Goal: Task Accomplishment & Management: Use online tool/utility

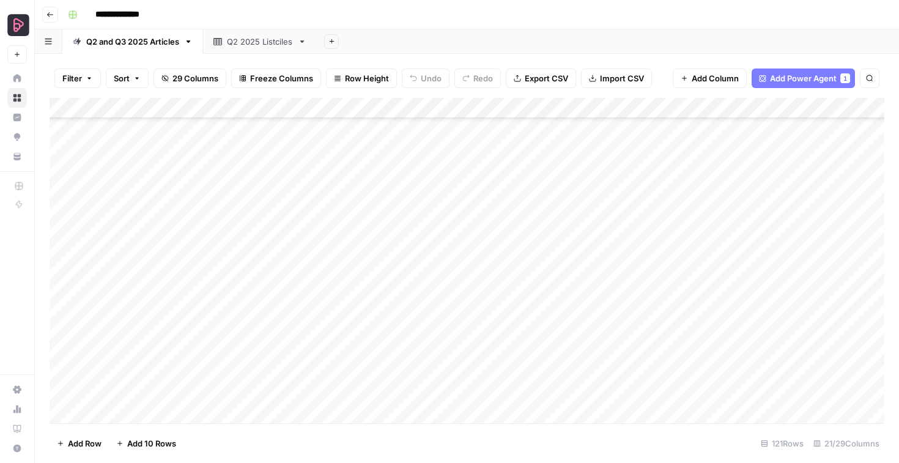
scroll to position [2232, 0]
click at [136, 442] on span "Add 10 Rows" at bounding box center [151, 443] width 49 height 12
click at [196, 212] on div "Add Column" at bounding box center [467, 260] width 835 height 325
click at [184, 233] on div "Add Column" at bounding box center [467, 260] width 835 height 325
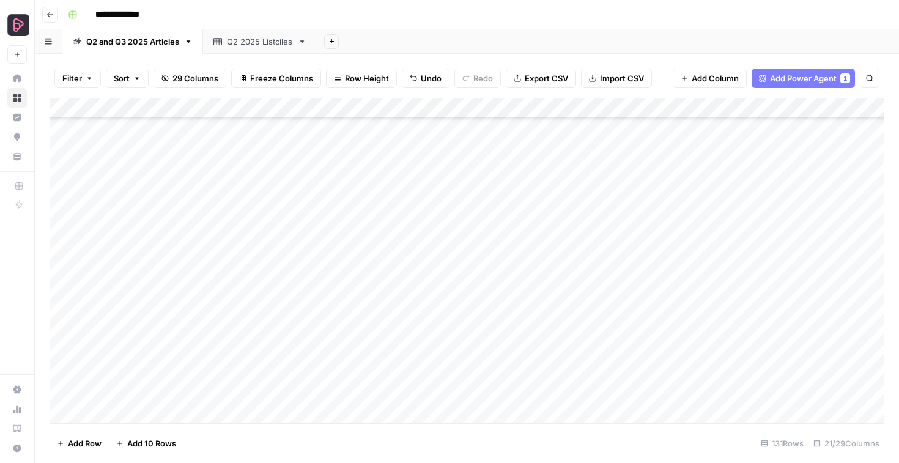
click at [190, 250] on div "Add Column" at bounding box center [467, 260] width 835 height 325
click at [209, 272] on div "Add Column" at bounding box center [467, 260] width 835 height 325
click at [200, 288] on div "Add Column" at bounding box center [467, 260] width 835 height 325
click at [301, 295] on div "Add Column" at bounding box center [467, 260] width 835 height 325
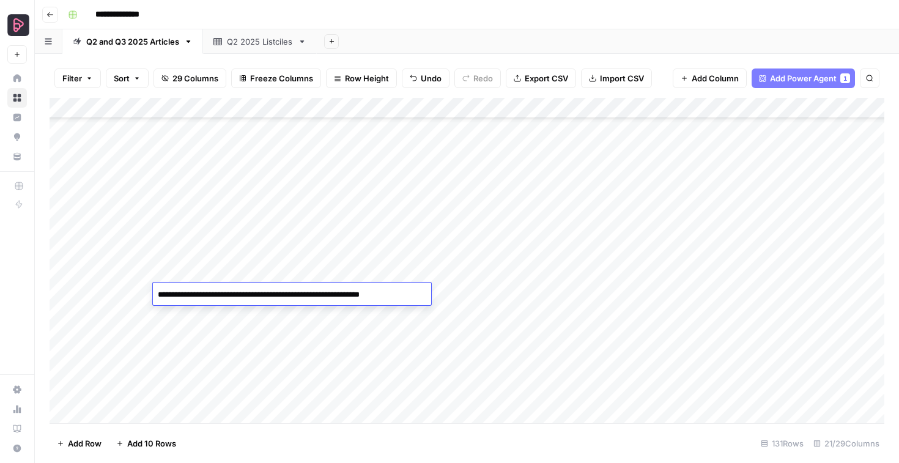
click at [344, 295] on textarea "**********" at bounding box center [292, 294] width 278 height 17
click at [361, 297] on textarea "**********" at bounding box center [292, 294] width 278 height 17
type textarea "**********"
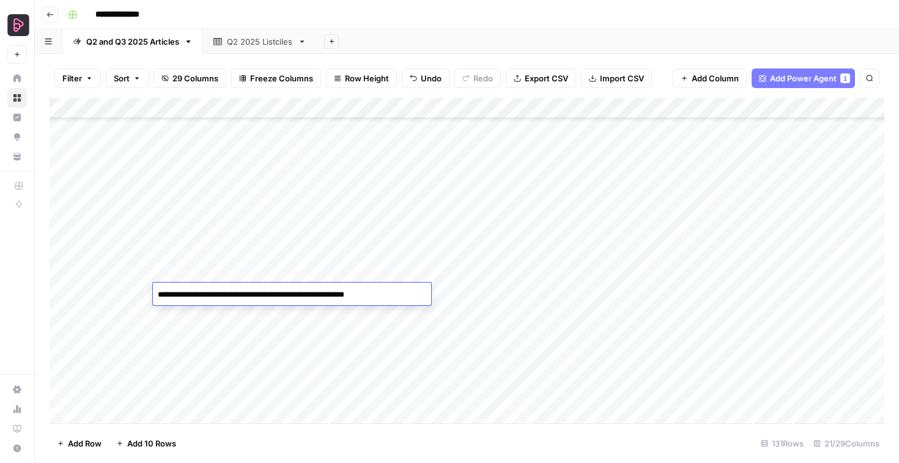
click at [198, 321] on div "Add Column" at bounding box center [467, 260] width 835 height 325
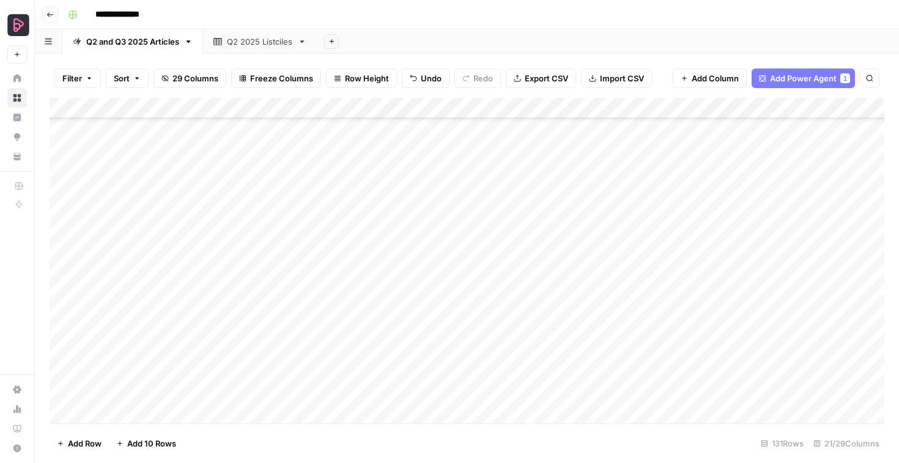
click at [199, 342] on div "Add Column" at bounding box center [467, 260] width 835 height 325
click at [173, 351] on div "Add Column" at bounding box center [467, 260] width 835 height 325
click at [200, 370] on div "Add Column" at bounding box center [467, 260] width 835 height 325
click at [205, 344] on div "Add Column" at bounding box center [467, 260] width 835 height 325
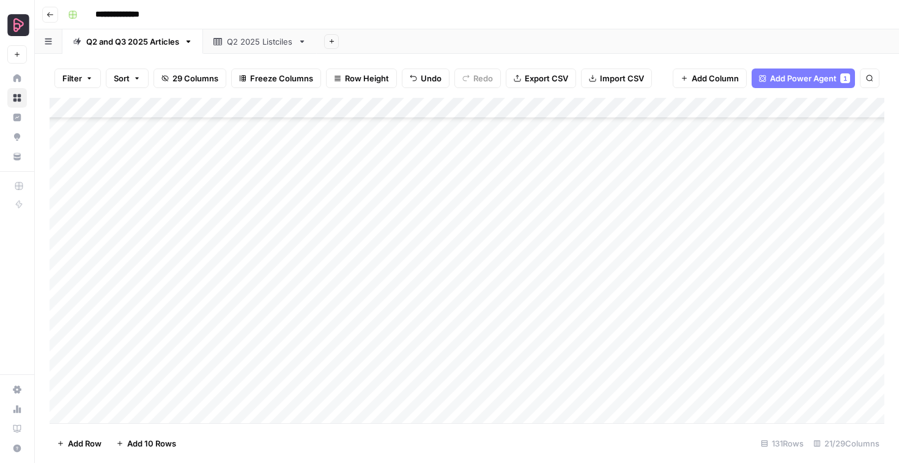
click at [182, 344] on div "Add Column" at bounding box center [467, 260] width 835 height 325
type textarea "**********"
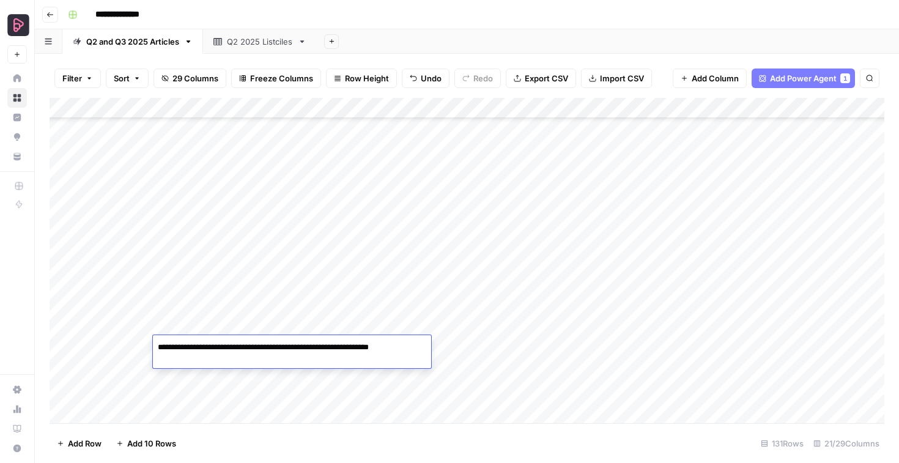
click at [215, 385] on div "Add Column" at bounding box center [467, 260] width 835 height 325
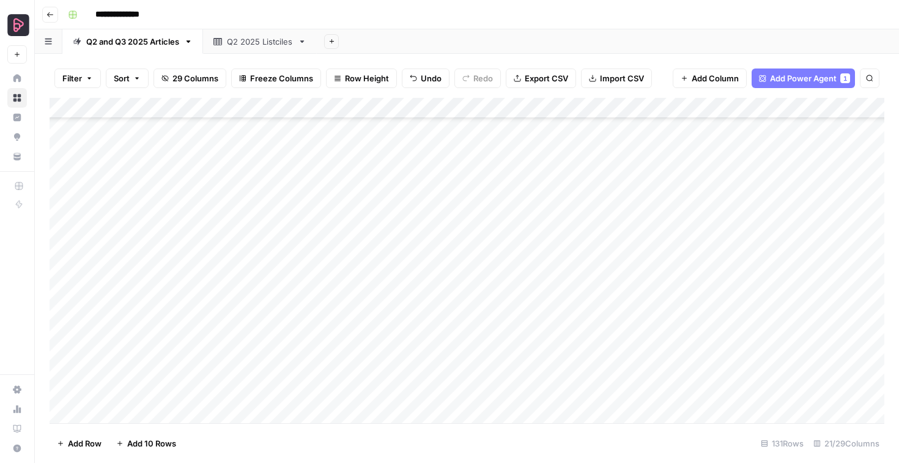
click at [252, 345] on div "Add Column" at bounding box center [467, 260] width 835 height 325
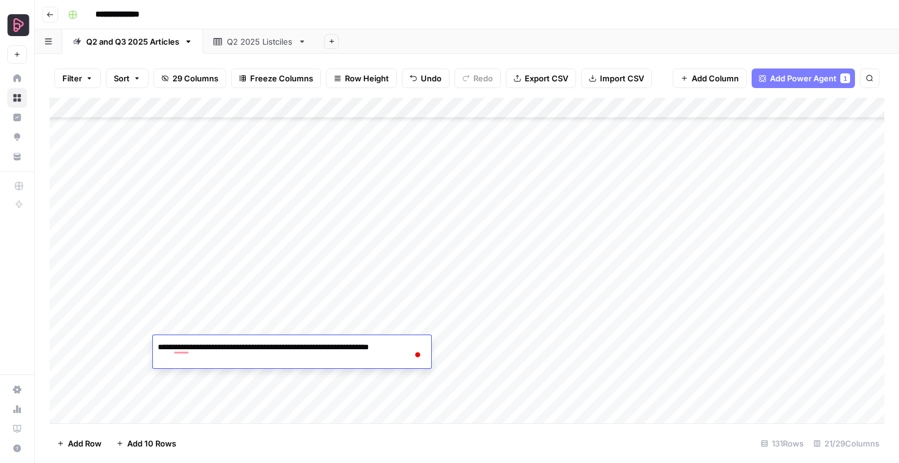
drag, startPoint x: 225, startPoint y: 348, endPoint x: 157, endPoint y: 347, distance: 67.9
click at [157, 347] on textarea "**********" at bounding box center [292, 353] width 278 height 29
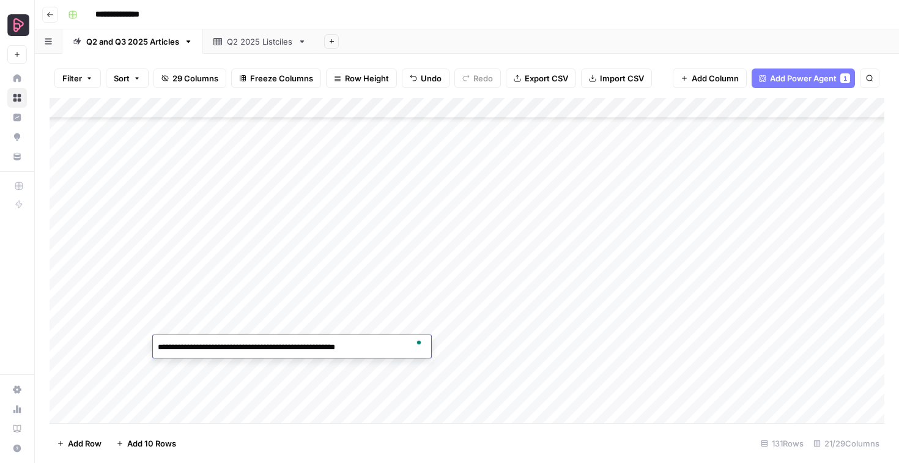
type textarea "**********"
click at [292, 304] on div "Add Column" at bounding box center [467, 260] width 835 height 325
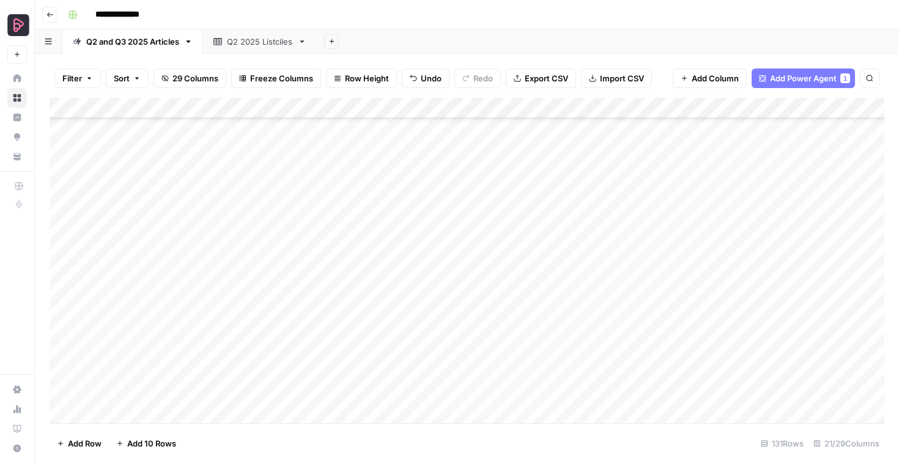
click at [203, 393] on div "Add Column" at bounding box center [467, 260] width 835 height 325
click at [221, 383] on div "Add Column" at bounding box center [467, 260] width 835 height 325
type textarea "**********"
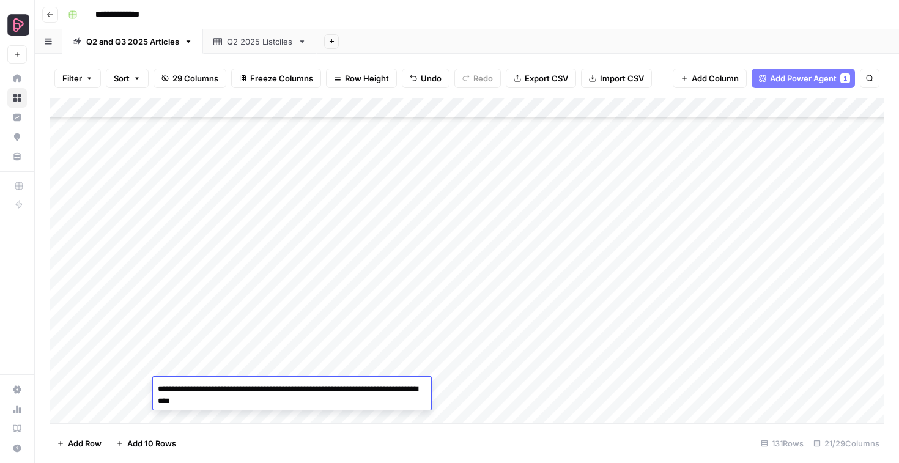
click at [552, 165] on div "Add Column" at bounding box center [467, 260] width 835 height 325
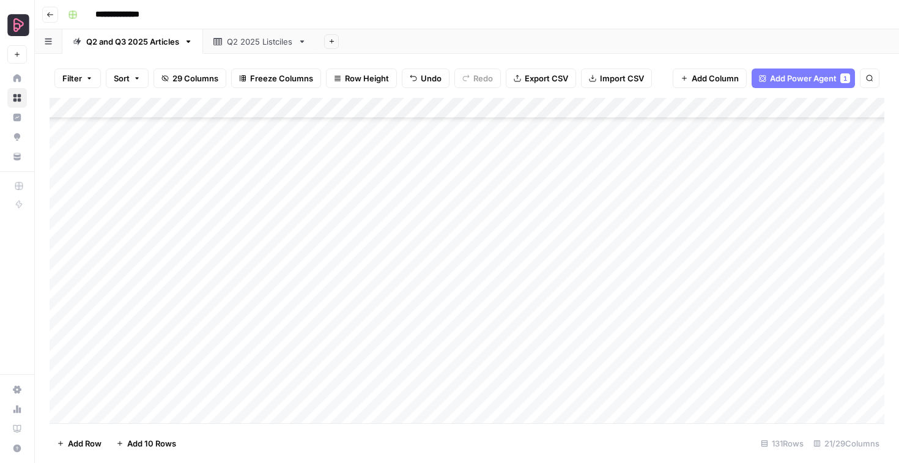
drag, startPoint x: 548, startPoint y: 202, endPoint x: 544, endPoint y: 387, distance: 184.8
click at [544, 387] on div "Add Column" at bounding box center [467, 260] width 835 height 325
click at [576, 227] on div "Add Column" at bounding box center [467, 260] width 835 height 325
click at [575, 207] on div "Add Column" at bounding box center [467, 260] width 835 height 325
drag, startPoint x: 601, startPoint y: 210, endPoint x: 587, endPoint y: 391, distance: 181.0
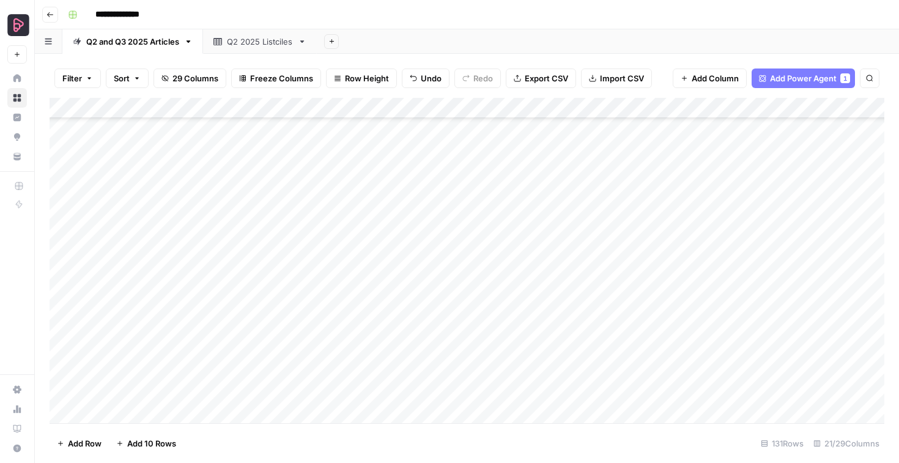
click at [587, 391] on div "Add Column" at bounding box center [467, 260] width 835 height 325
click at [622, 154] on div "Add Column" at bounding box center [467, 260] width 835 height 325
click at [598, 205] on div "Add Column" at bounding box center [467, 260] width 835 height 325
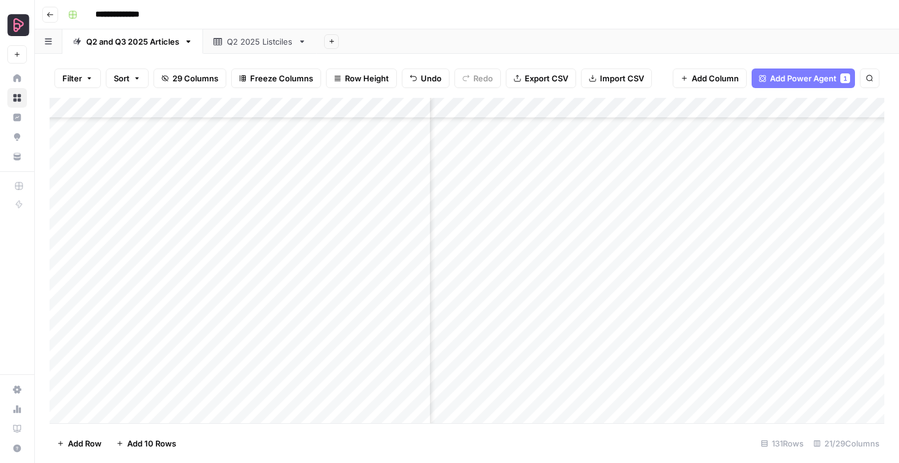
drag, startPoint x: 680, startPoint y: 210, endPoint x: 680, endPoint y: 397, distance: 186.6
click at [680, 397] on div "Add Column" at bounding box center [467, 260] width 835 height 325
click at [716, 155] on div "Add Column" at bounding box center [467, 260] width 835 height 325
click at [705, 207] on div "Add Column" at bounding box center [467, 260] width 835 height 325
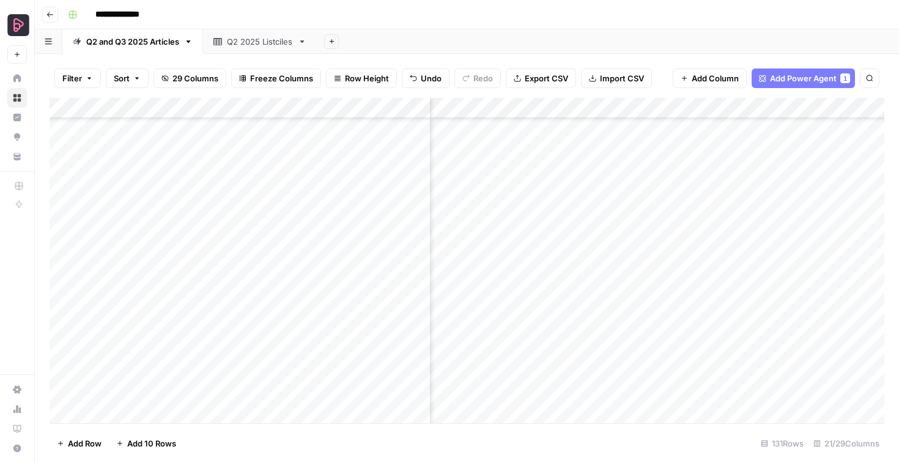
drag, startPoint x: 719, startPoint y: 209, endPoint x: 721, endPoint y: 390, distance: 180.5
click at [721, 390] on div "Add Column" at bounding box center [467, 260] width 835 height 325
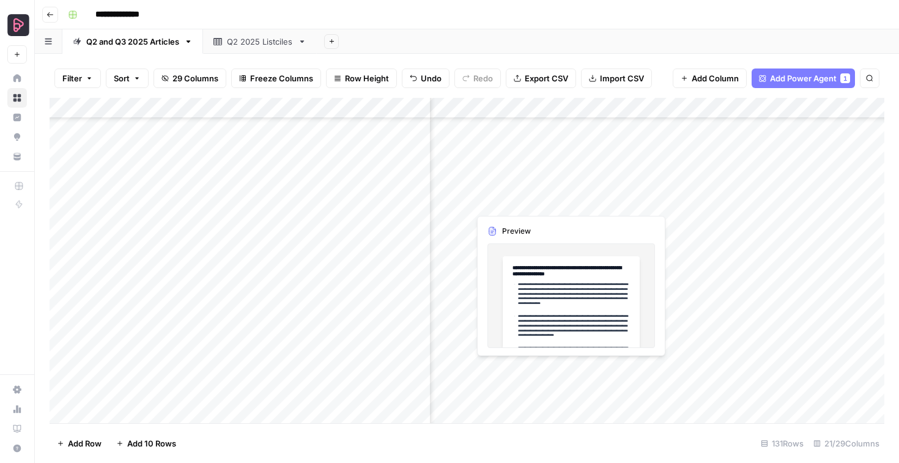
click at [514, 198] on div "Add Column" at bounding box center [467, 260] width 835 height 325
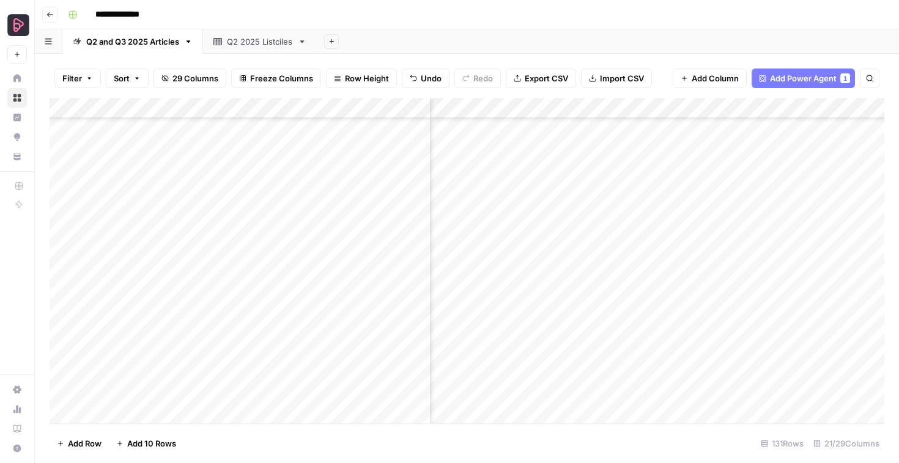
scroll to position [2440, 1548]
click at [510, 163] on div "Add Column" at bounding box center [467, 260] width 835 height 325
drag, startPoint x: 602, startPoint y: 173, endPoint x: 601, endPoint y: 353, distance: 180.5
click at [601, 353] on div "Add Column" at bounding box center [467, 260] width 835 height 325
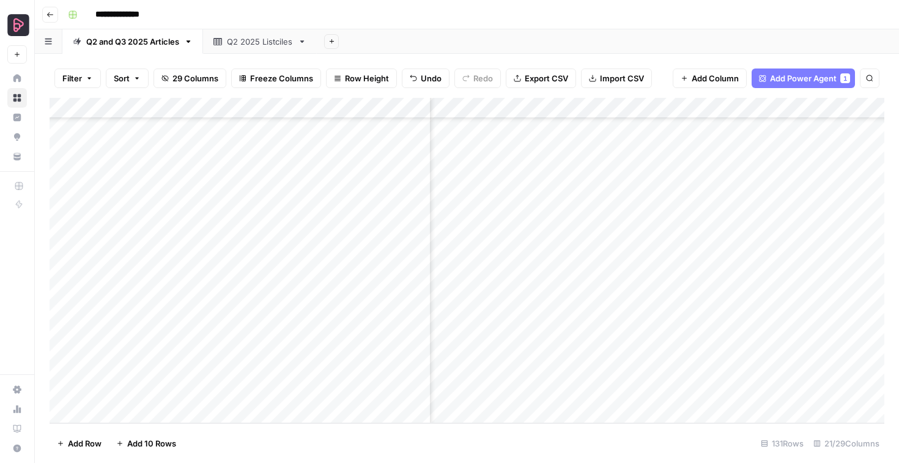
click at [576, 162] on div "Add Column" at bounding box center [467, 260] width 835 height 325
click at [578, 182] on div "Add Column" at bounding box center [467, 260] width 835 height 325
click at [579, 203] on div "Add Column" at bounding box center [467, 260] width 835 height 325
click at [579, 223] on div "Add Column" at bounding box center [467, 260] width 835 height 325
click at [579, 243] on div "Add Column" at bounding box center [467, 260] width 835 height 325
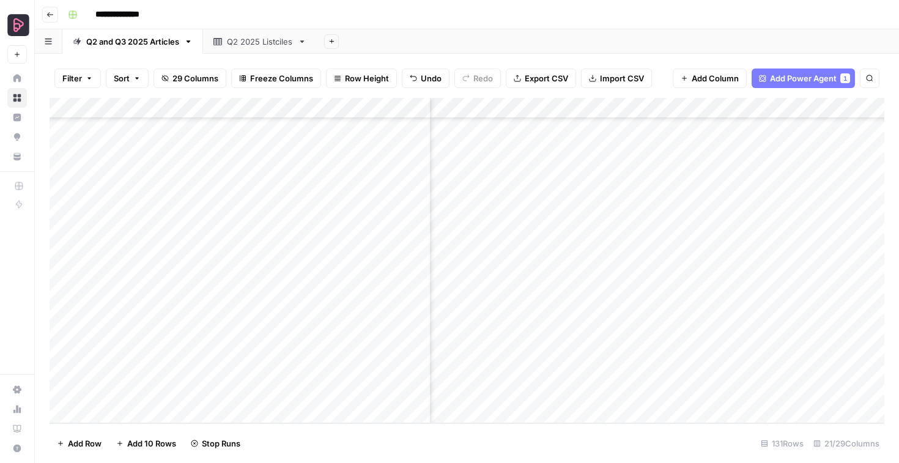
click at [577, 265] on div "Add Column" at bounding box center [467, 260] width 835 height 325
click at [576, 287] on div "Add Column" at bounding box center [467, 260] width 835 height 325
click at [575, 311] on div "Add Column" at bounding box center [467, 260] width 835 height 325
click at [576, 326] on div "Add Column" at bounding box center [467, 260] width 835 height 325
click at [578, 348] on div "Add Column" at bounding box center [467, 260] width 835 height 325
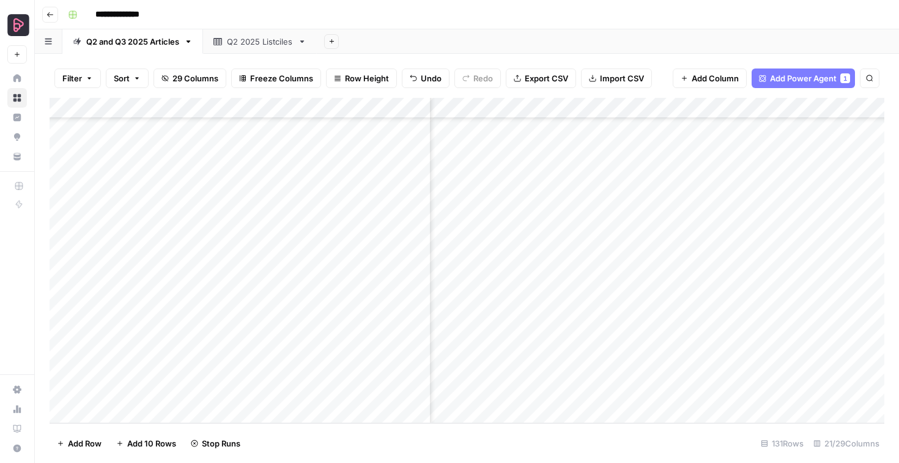
click at [580, 327] on div "Add Column" at bounding box center [467, 260] width 835 height 325
